Goal: Transaction & Acquisition: Purchase product/service

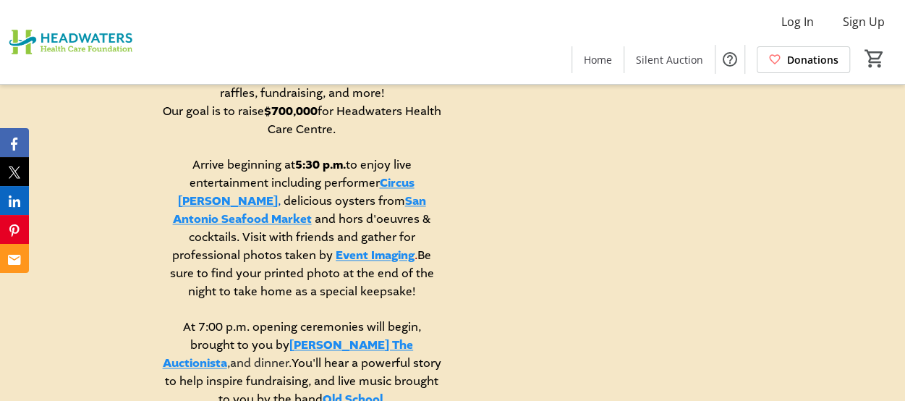
scroll to position [940, 0]
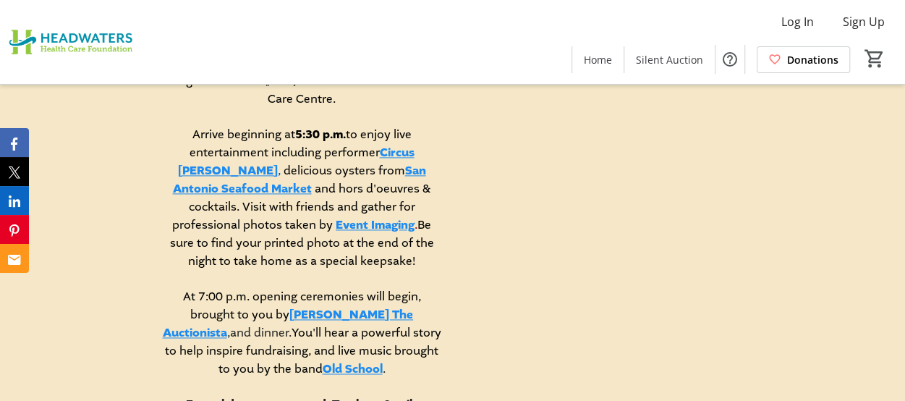
click at [386, 161] on link "Circus [PERSON_NAME]" at bounding box center [296, 162] width 236 height 34
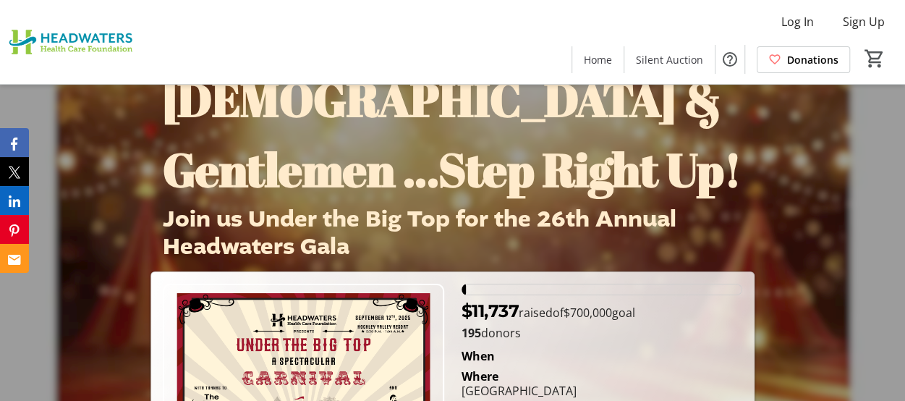
scroll to position [0, 0]
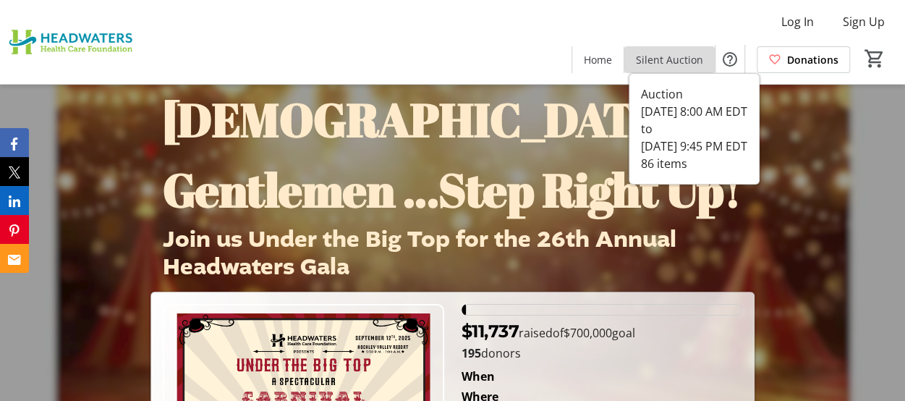
click at [675, 60] on span "Silent Auction" at bounding box center [669, 59] width 67 height 15
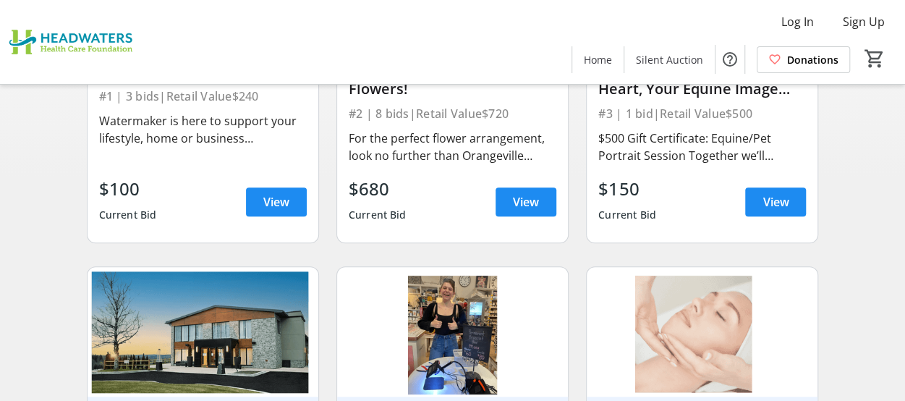
scroll to position [217, 0]
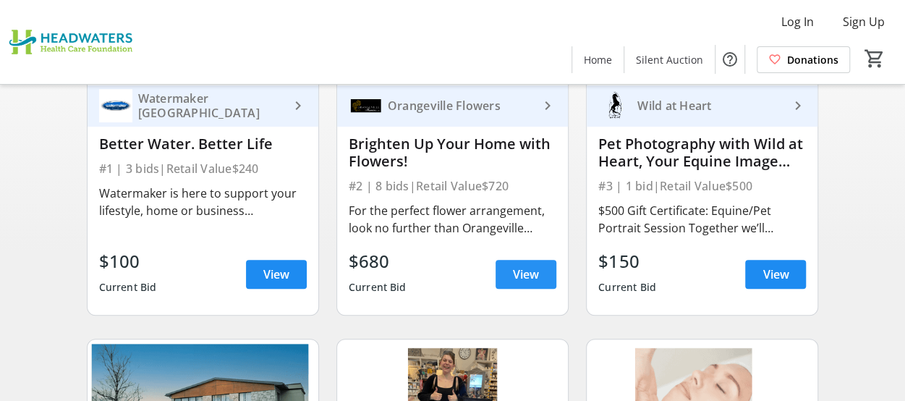
click at [529, 275] on span "View" at bounding box center [526, 273] width 26 height 17
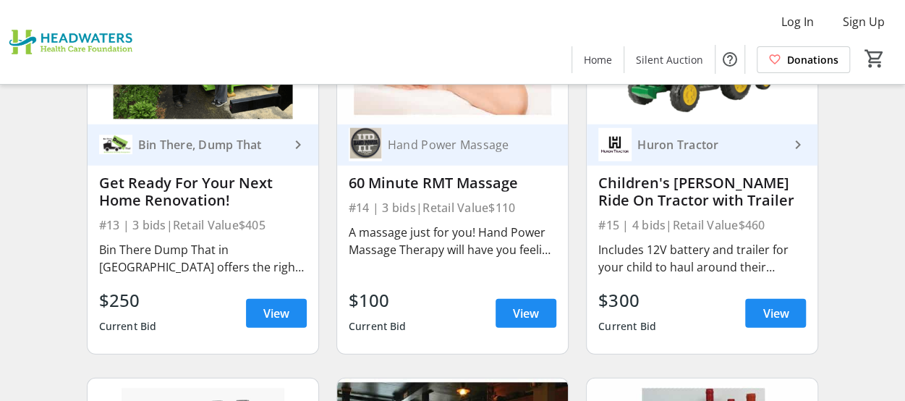
scroll to position [1735, 0]
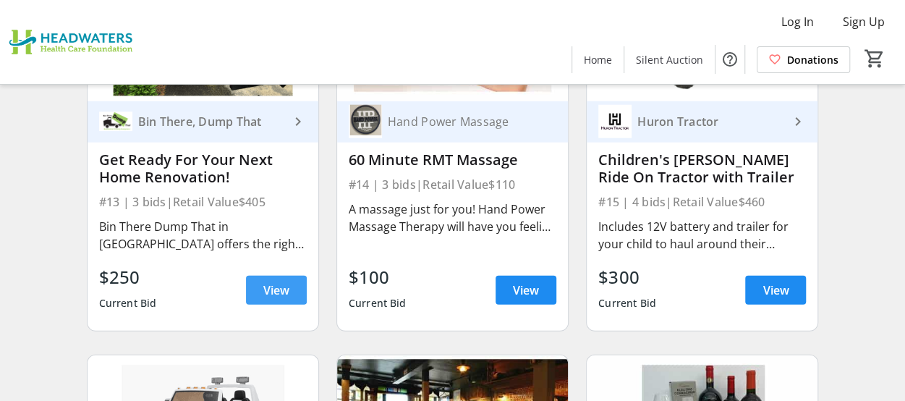
click at [263, 288] on span "View" at bounding box center [276, 289] width 26 height 17
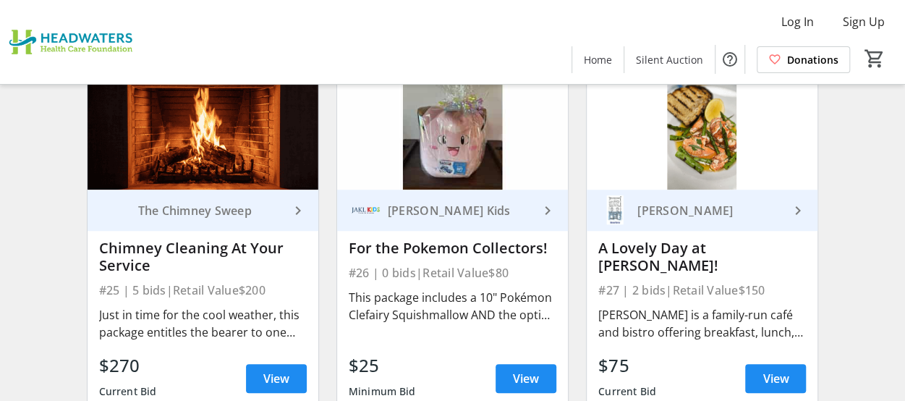
scroll to position [3254, 0]
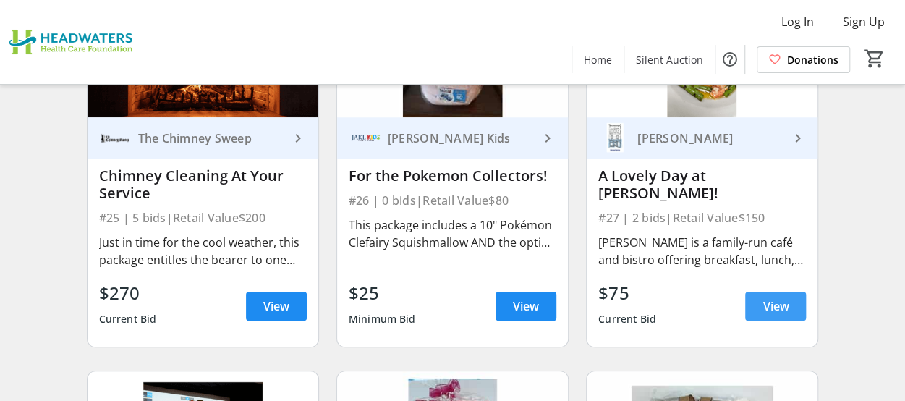
click at [778, 302] on span "View" at bounding box center [775, 305] width 26 height 17
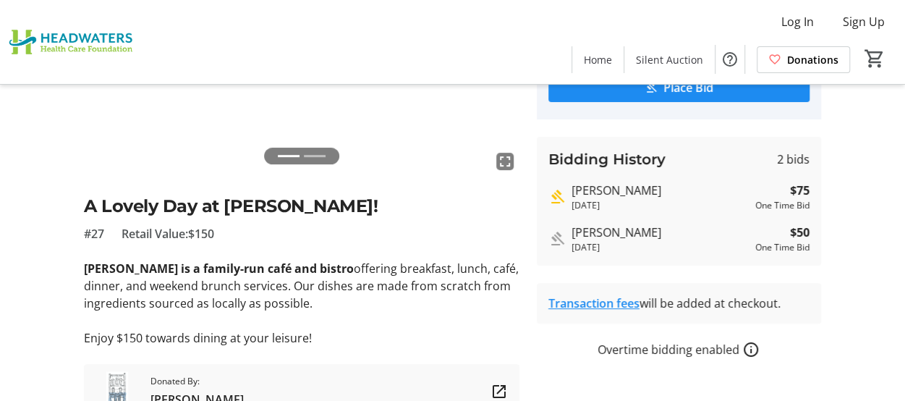
scroll to position [133, 0]
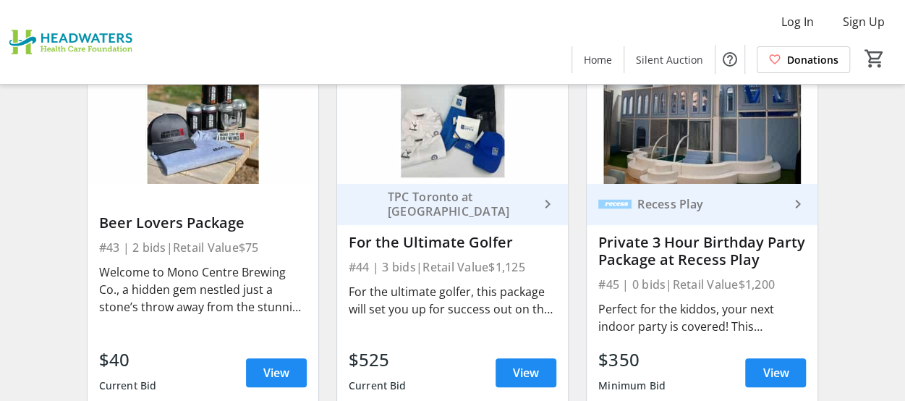
scroll to position [5495, 0]
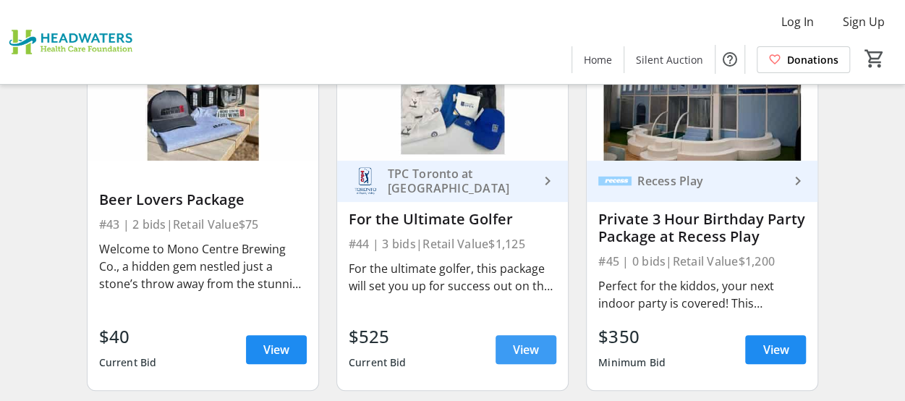
click at [534, 342] on span "View" at bounding box center [526, 349] width 26 height 17
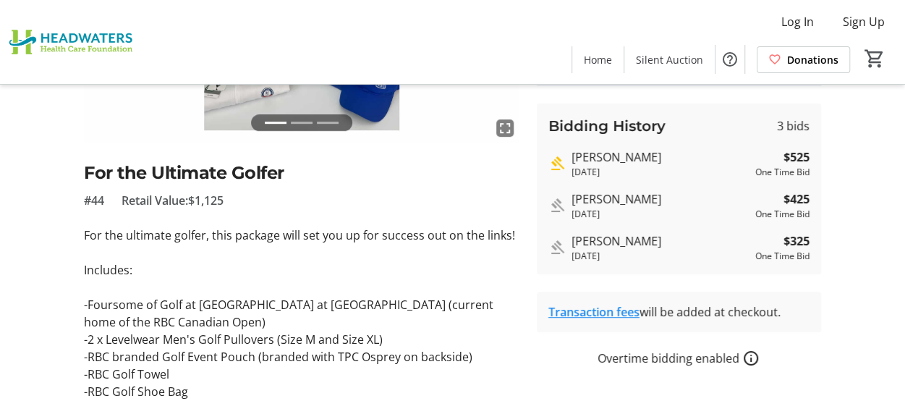
scroll to position [234, 0]
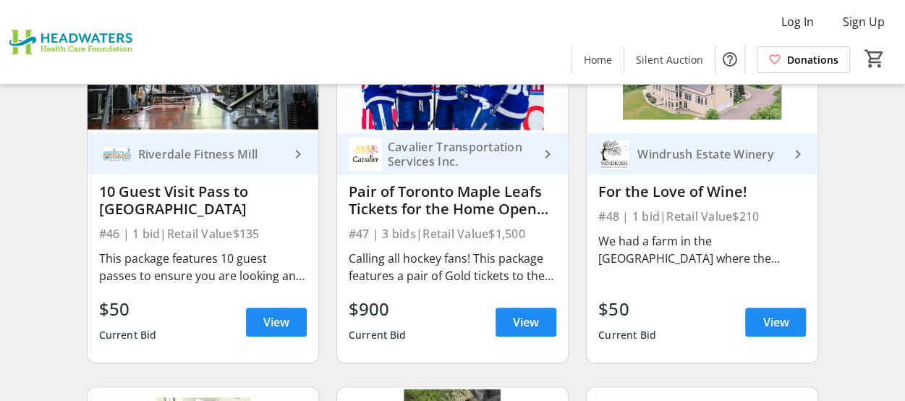
scroll to position [5929, 0]
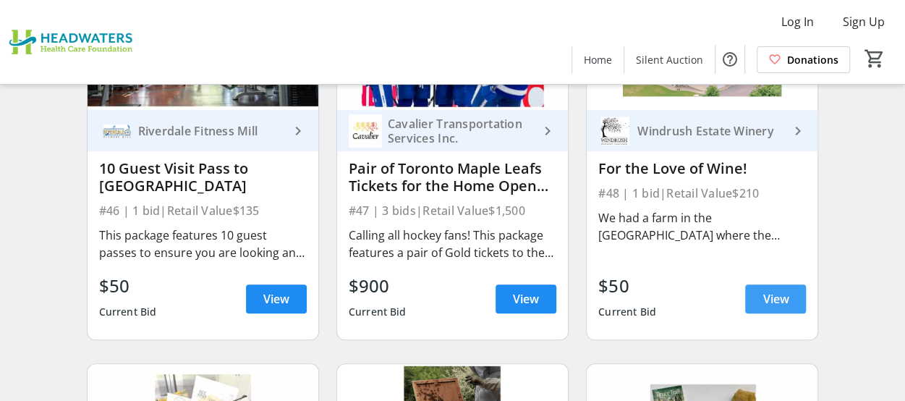
click at [776, 293] on span "View" at bounding box center [775, 298] width 26 height 17
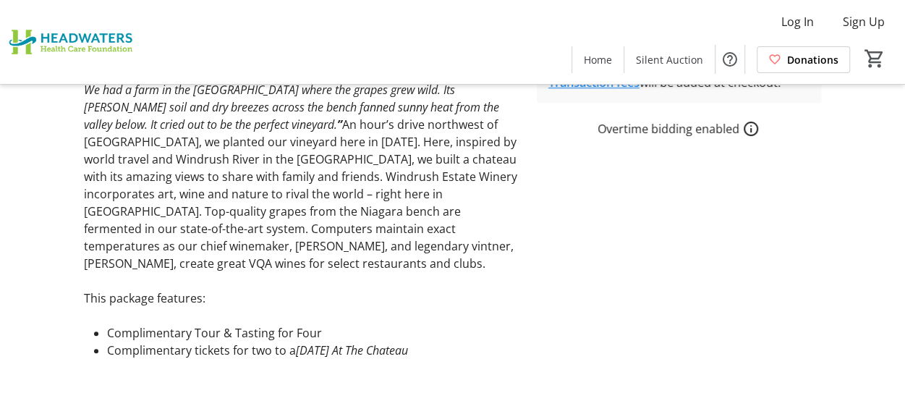
scroll to position [289, 0]
